Goal: Transaction & Acquisition: Purchase product/service

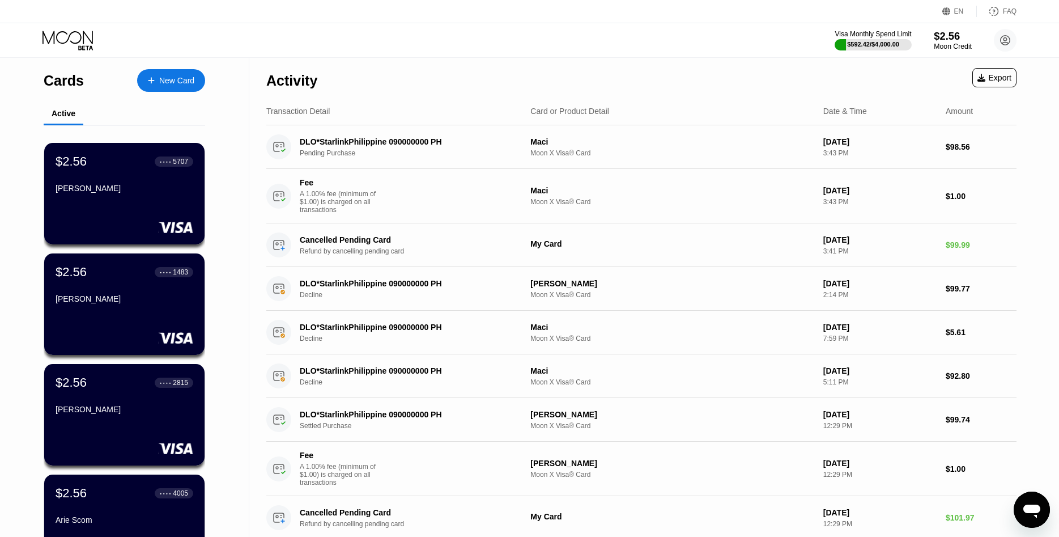
click at [947, 53] on div "Visa Monthly Spend Limit $592.42 / $4,000.00 $2.56 Moon Credit ekmt9824@erkarmo…" at bounding box center [529, 40] width 1059 height 34
click at [947, 41] on div "$2.56" at bounding box center [953, 36] width 38 height 12
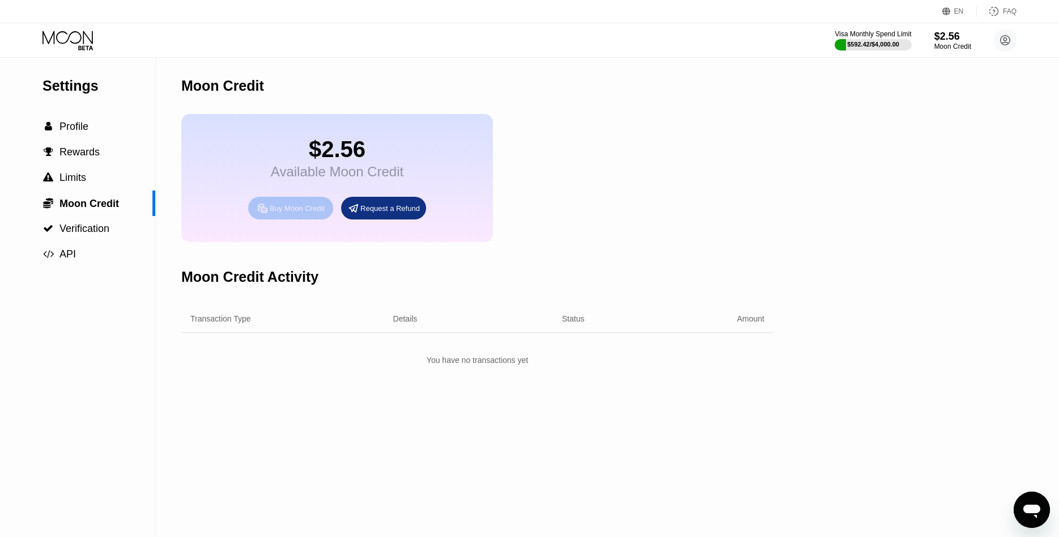
click at [279, 209] on div "Buy Moon Credit" at bounding box center [290, 208] width 85 height 23
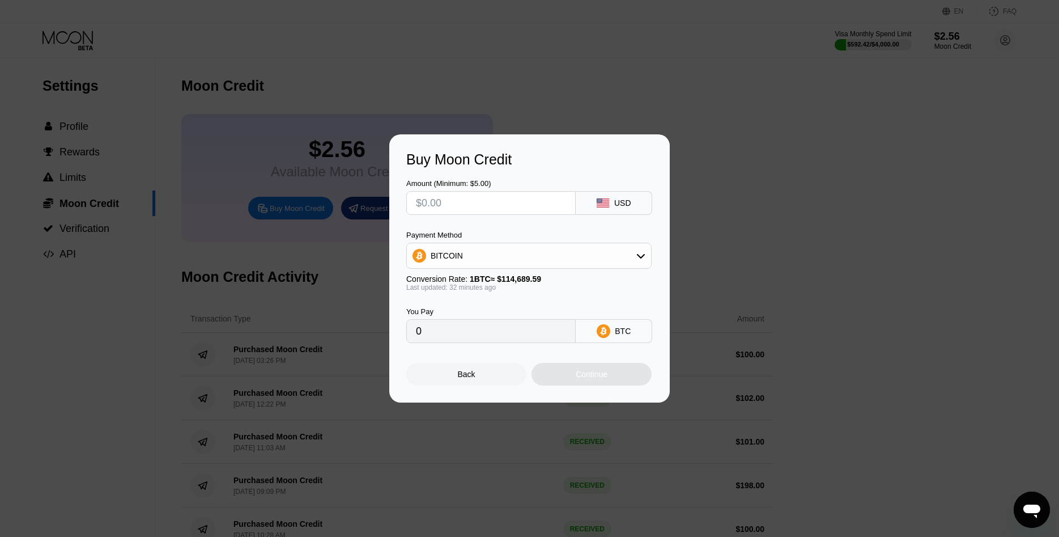
click at [435, 246] on div "BITCOIN" at bounding box center [529, 255] width 244 height 23
click at [451, 309] on span "USDT on TRON" at bounding box center [462, 311] width 57 height 9
type input "0.00"
click at [461, 201] on input "text" at bounding box center [491, 203] width 150 height 23
type input "$1"
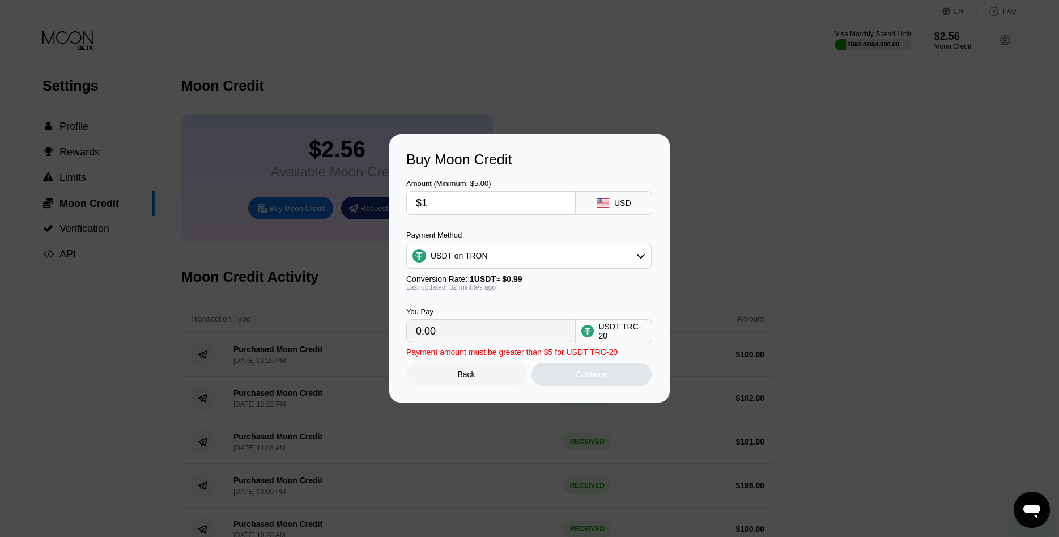
type input "1.01"
type input "$100"
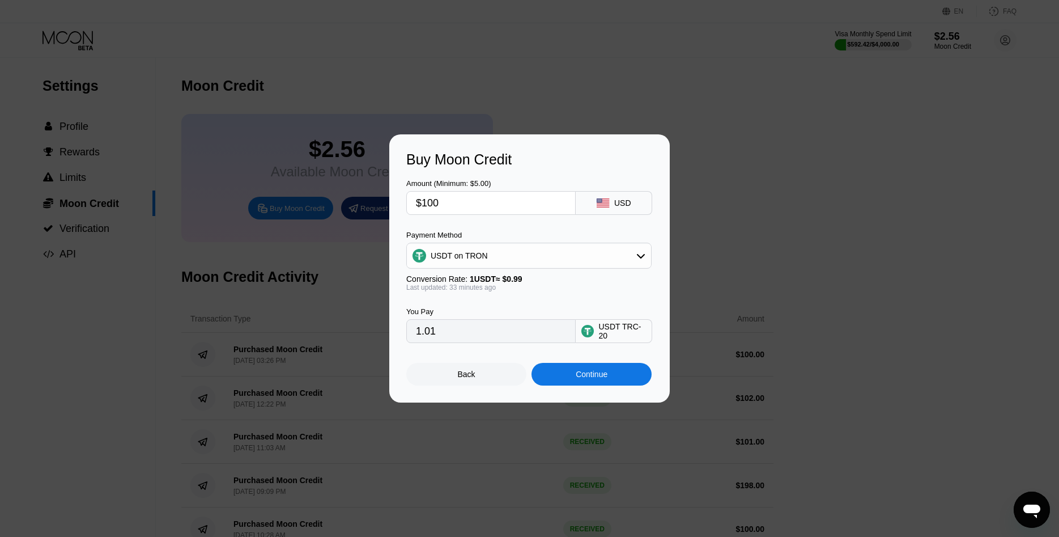
type input "101.01"
type input "$100"
click at [576, 385] on div "Continue" at bounding box center [592, 374] width 120 height 23
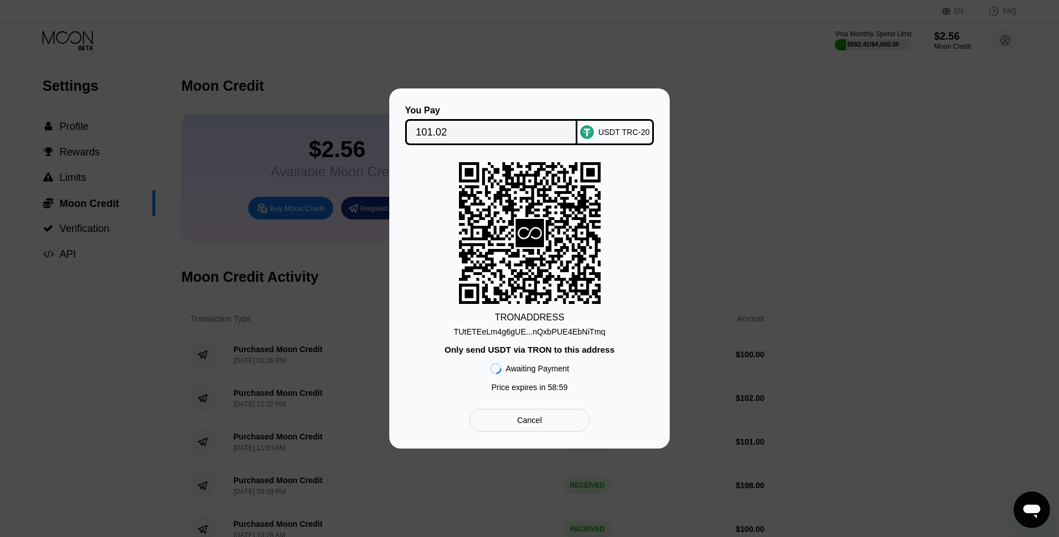
click at [563, 332] on div "TUtETEeLm4g6gUE...nQxbPUE4EbNiTmq" at bounding box center [530, 331] width 152 height 9
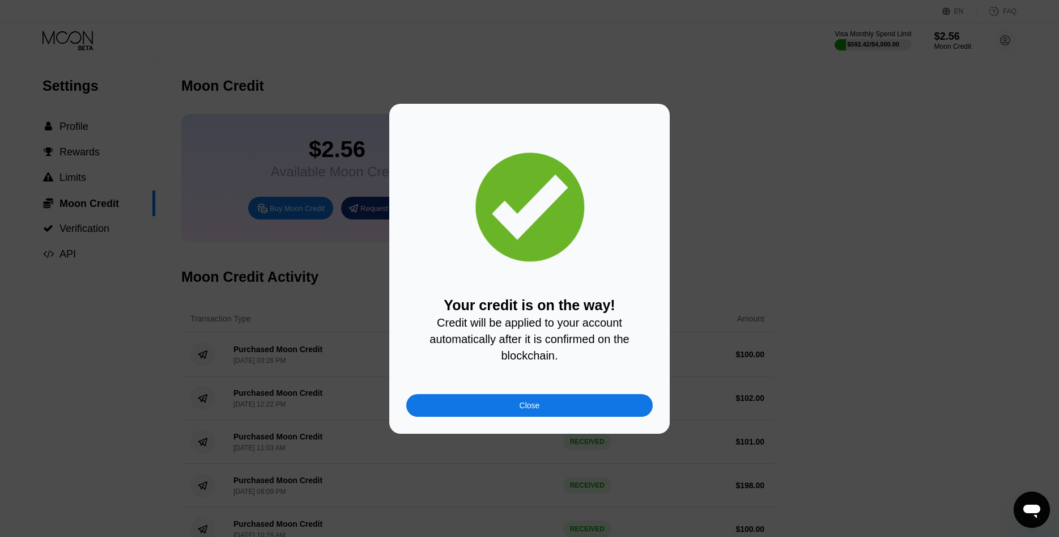
click at [583, 416] on div "Close" at bounding box center [529, 405] width 247 height 23
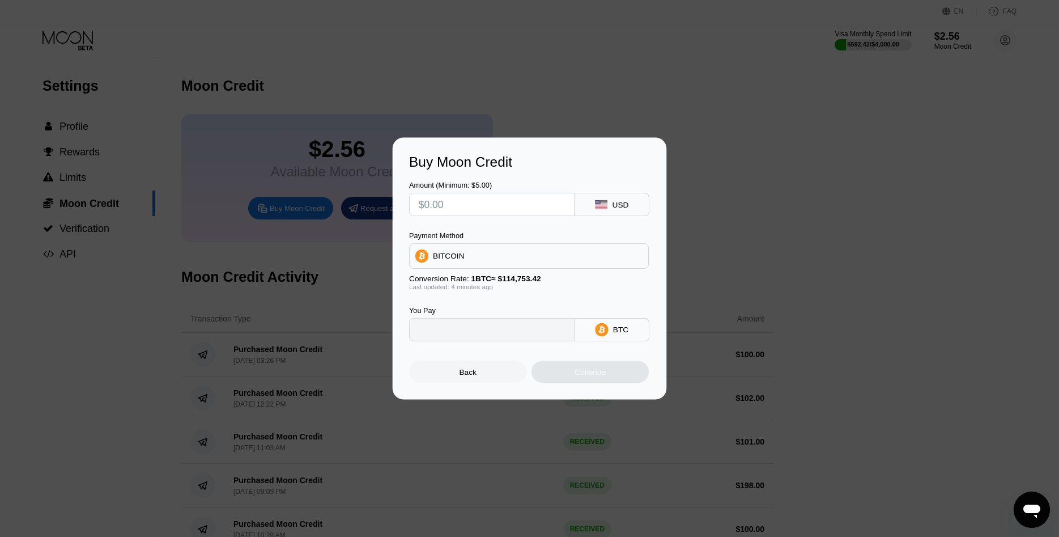
type input "0"
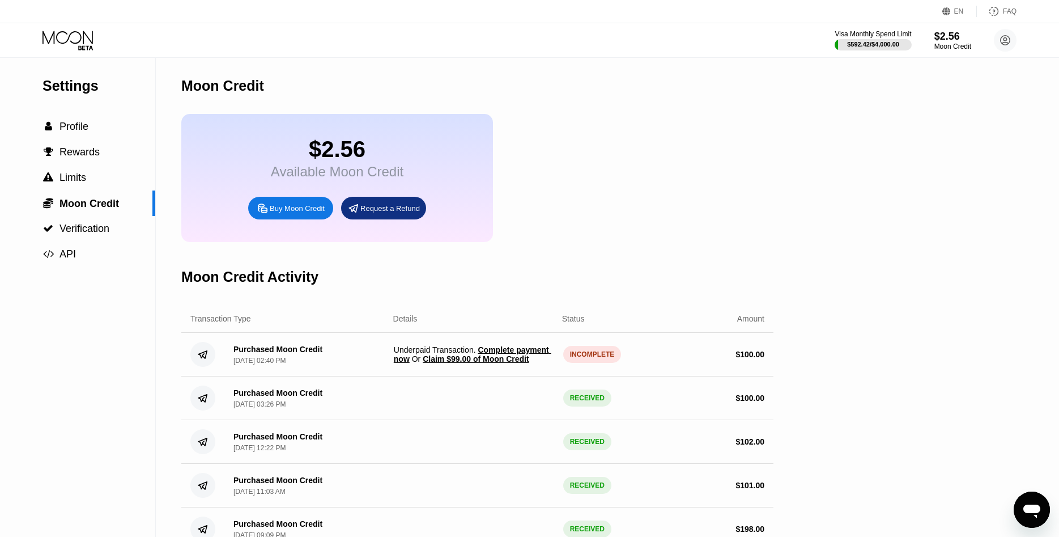
click at [511, 363] on span "Claim $99.00 of Moon Credit" at bounding box center [476, 358] width 106 height 9
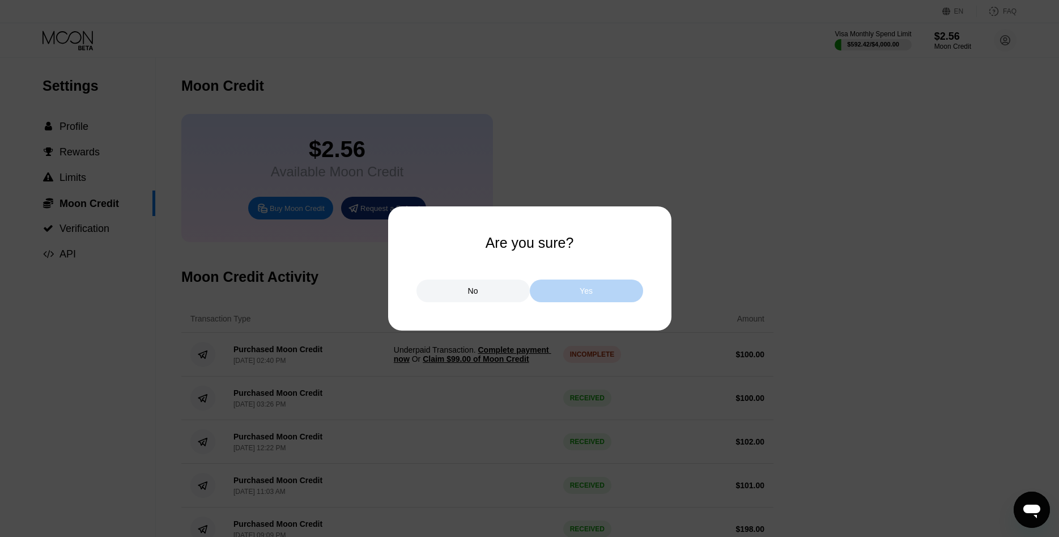
click at [569, 296] on div "Yes" at bounding box center [586, 290] width 113 height 23
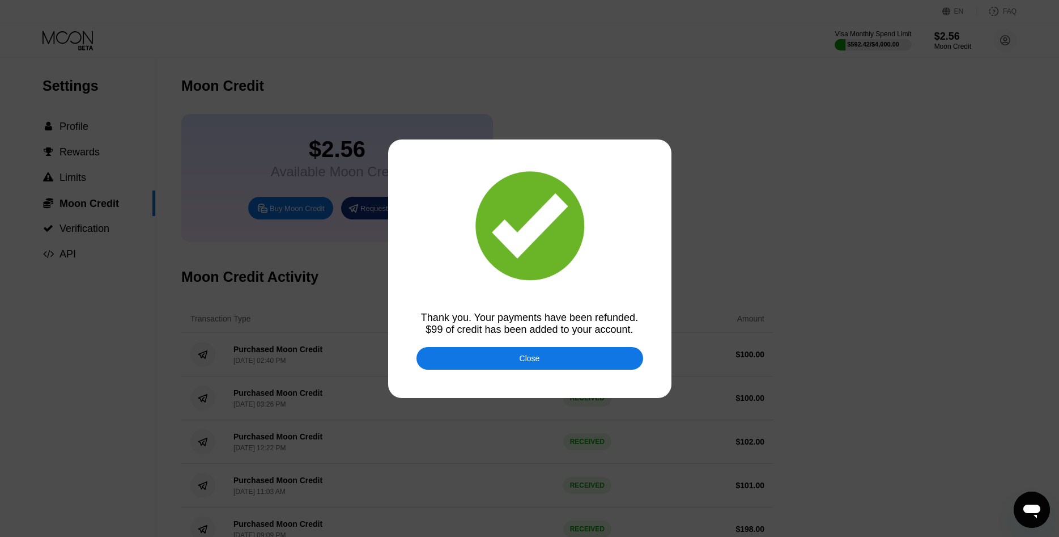
click at [542, 361] on div "Close" at bounding box center [530, 358] width 227 height 23
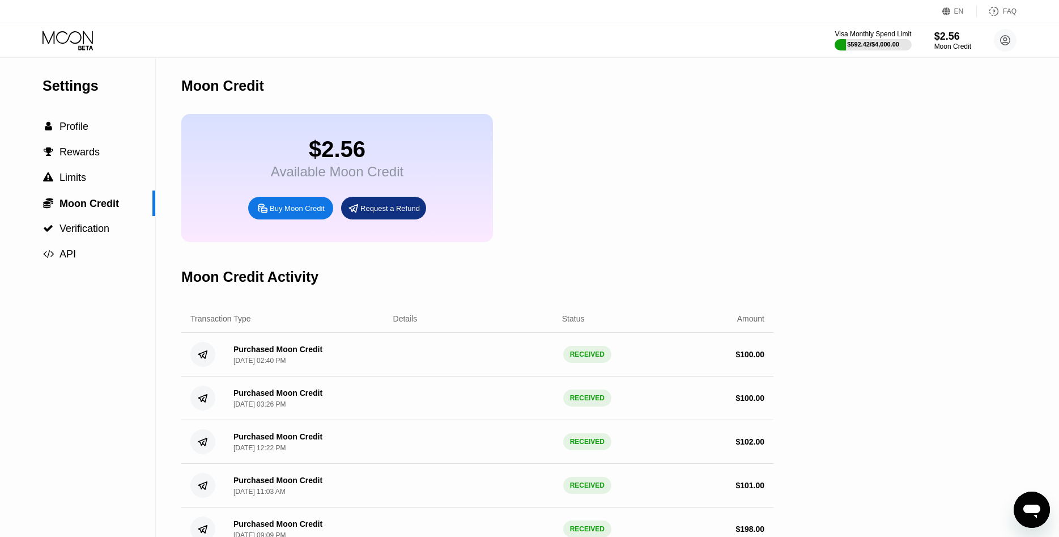
click at [45, 34] on icon at bounding box center [69, 41] width 53 height 20
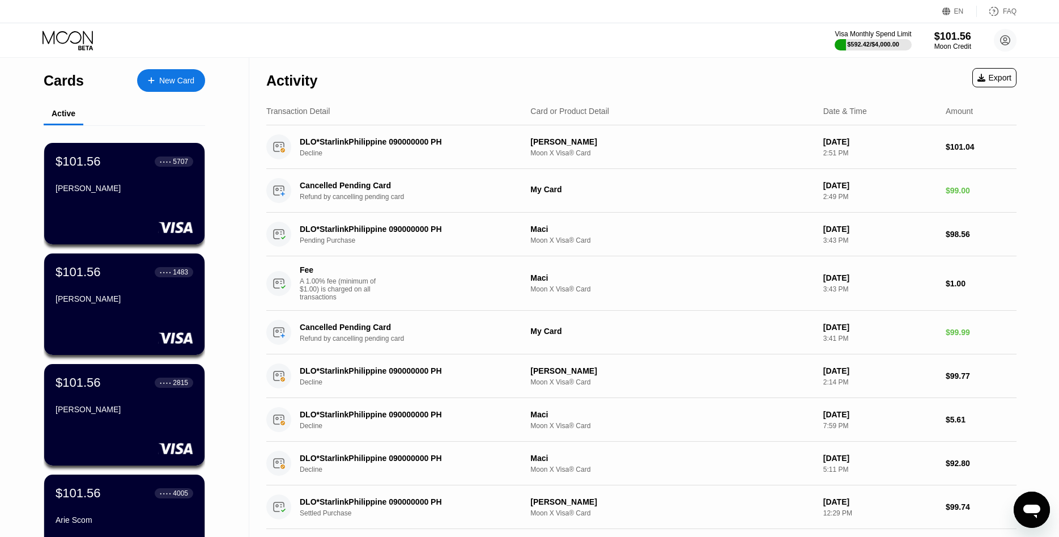
click at [952, 40] on div "$101.56" at bounding box center [953, 37] width 37 height 12
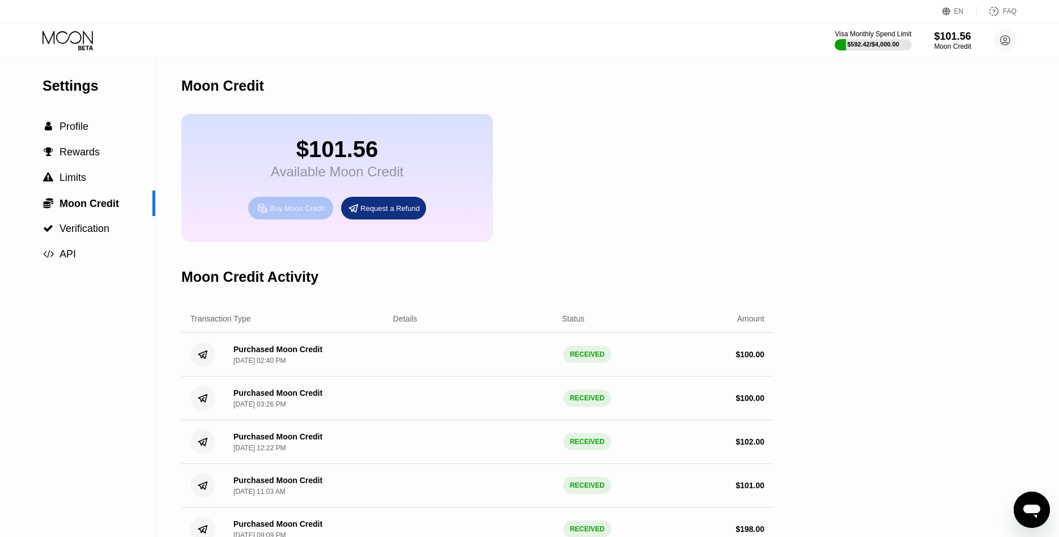
click at [328, 215] on div "Buy Moon Credit" at bounding box center [290, 208] width 85 height 23
type input "0"
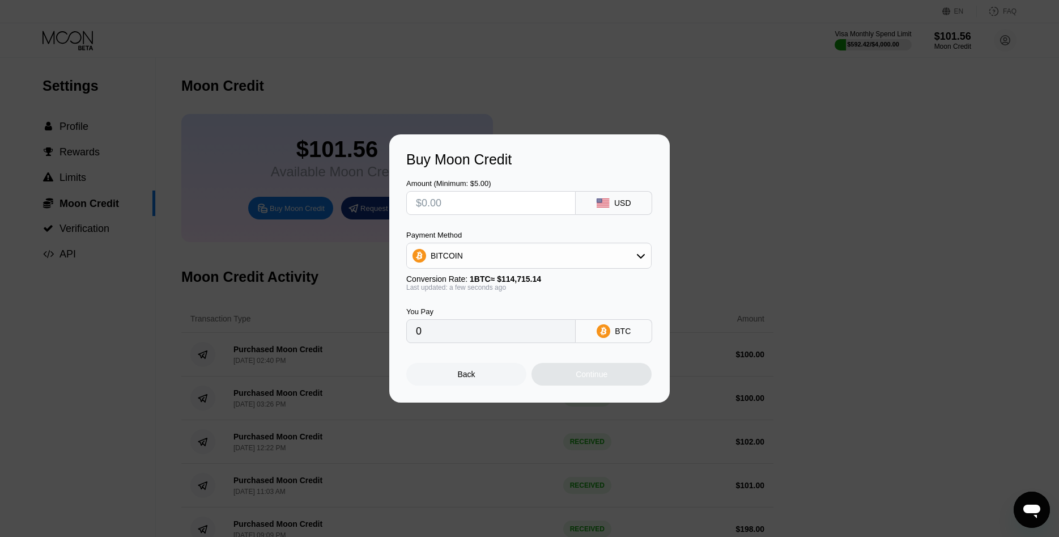
click at [448, 201] on input "text" at bounding box center [491, 203] width 150 height 23
type input "$5"
type input "0.00004359"
type input "$5"
click at [535, 253] on div "BITCOIN" at bounding box center [529, 255] width 244 height 23
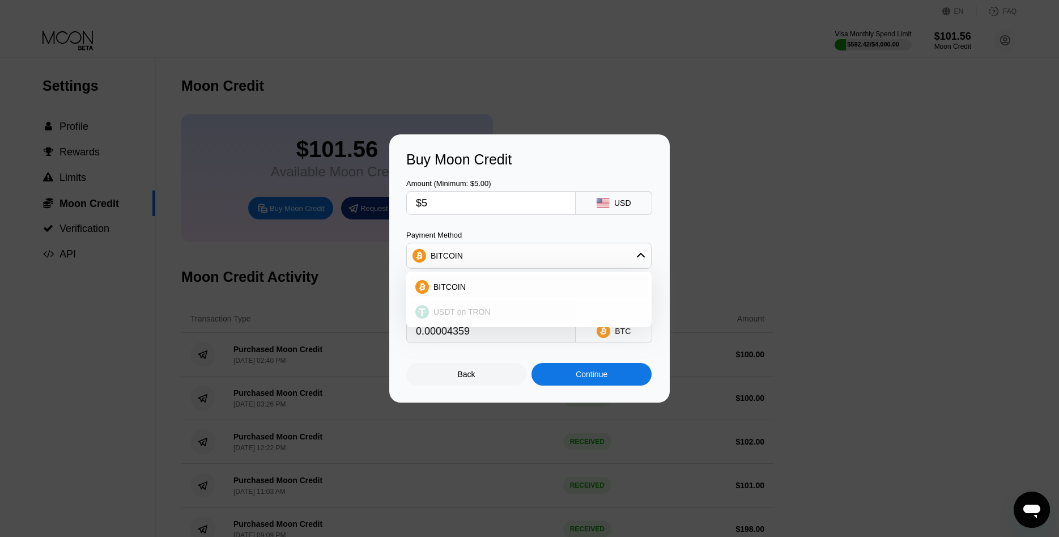
click at [440, 311] on span "USDT on TRON" at bounding box center [462, 311] width 57 height 9
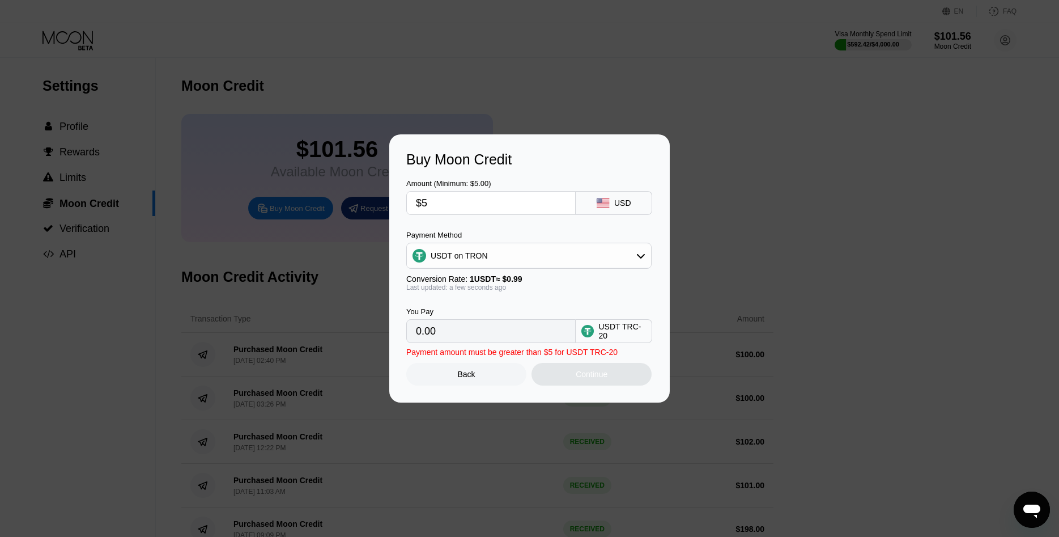
type input "5.05"
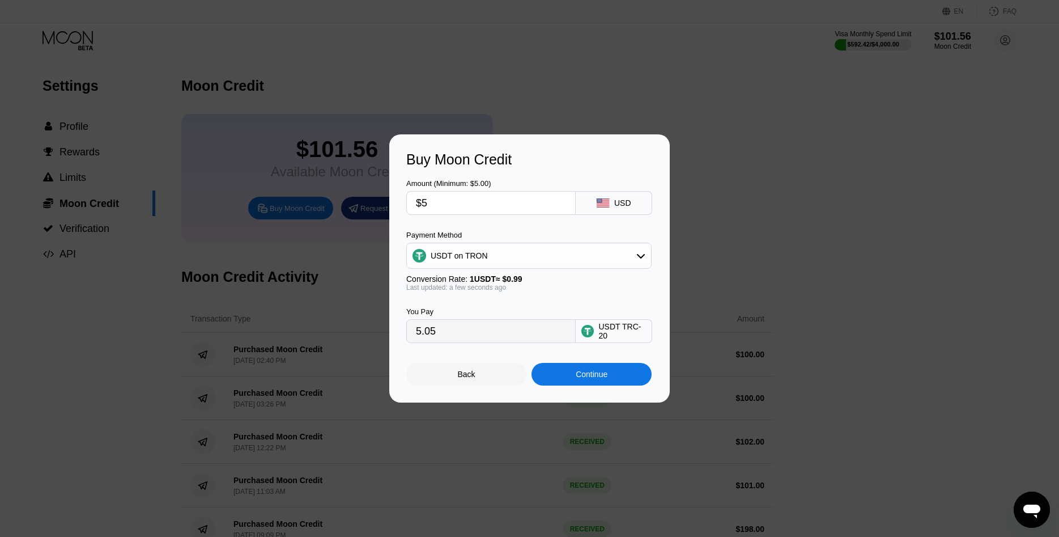
click at [583, 379] on div "Continue" at bounding box center [592, 374] width 32 height 9
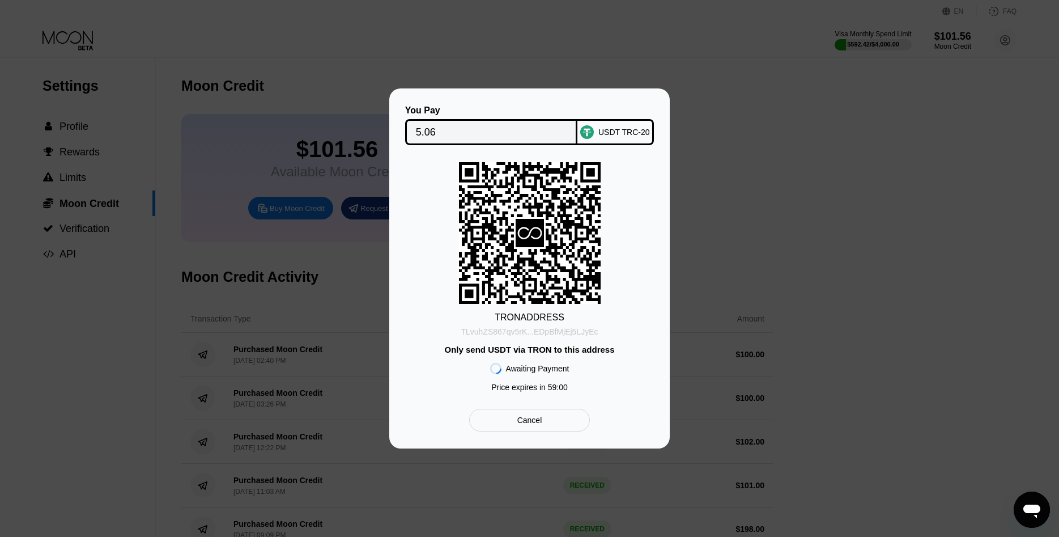
click at [544, 332] on div "TLvuhZS867qv5rK...EDpBfMjEj5LJyEc" at bounding box center [529, 331] width 137 height 9
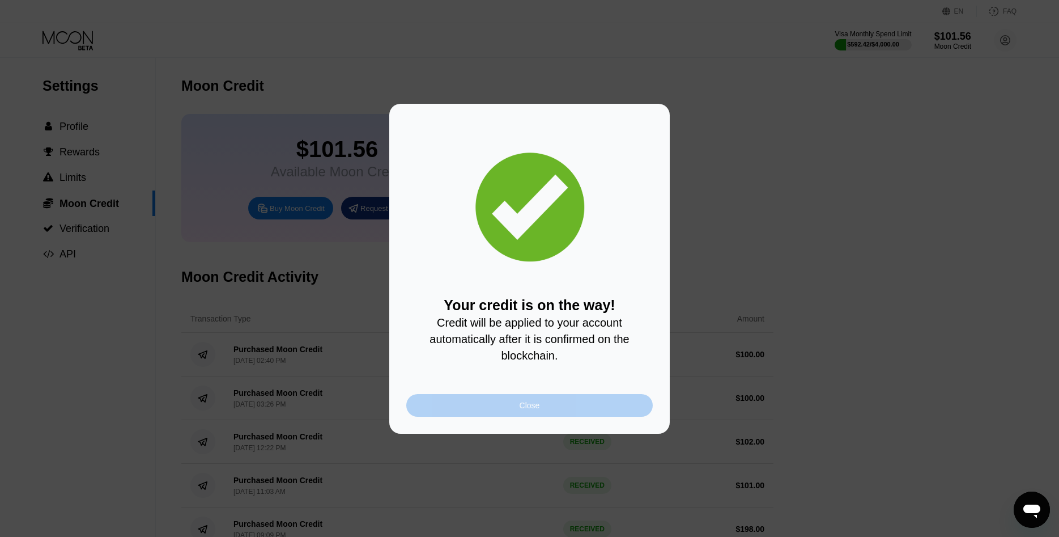
click at [565, 412] on div "Close" at bounding box center [529, 405] width 247 height 23
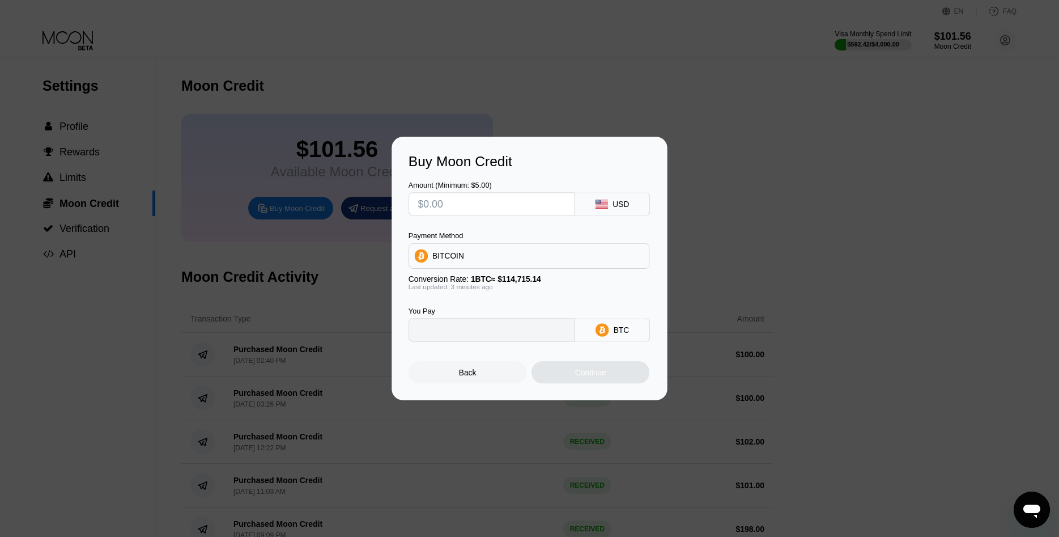
type input "0"
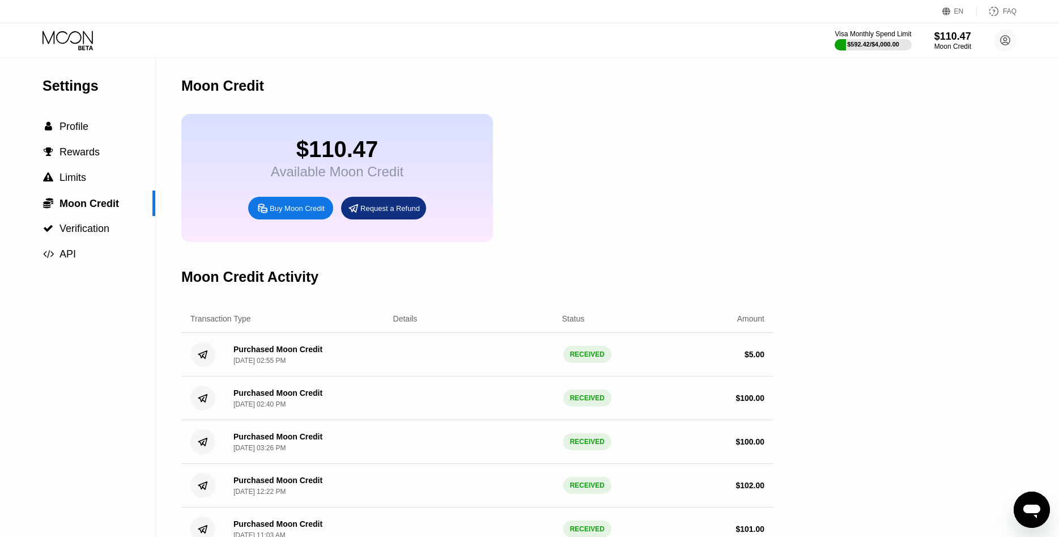
click at [69, 38] on icon at bounding box center [68, 37] width 50 height 13
